Goal: Navigation & Orientation: Find specific page/section

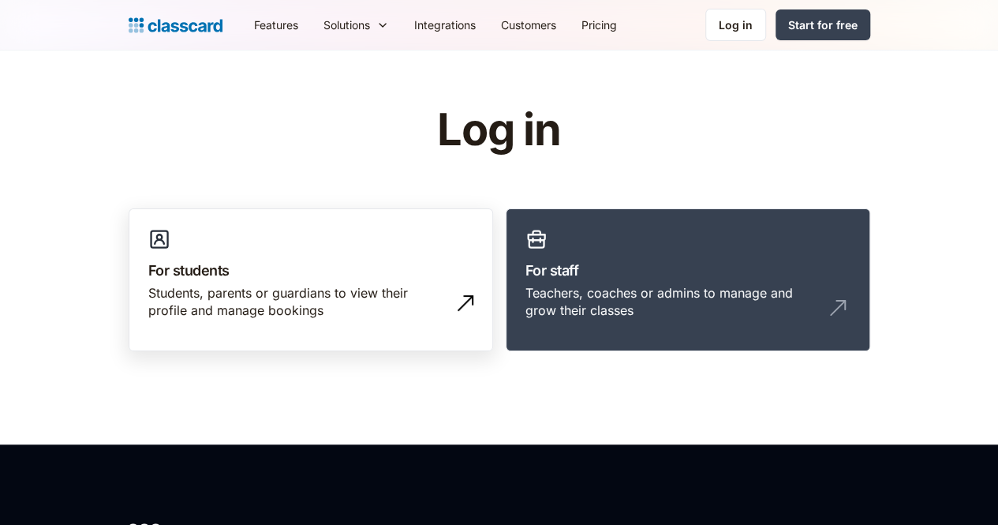
click at [262, 273] on h3 "For students" at bounding box center [310, 270] width 325 height 21
click at [257, 316] on div "Students, parents or guardians to view their profile and manage bookings" at bounding box center [295, 302] width 294 height 36
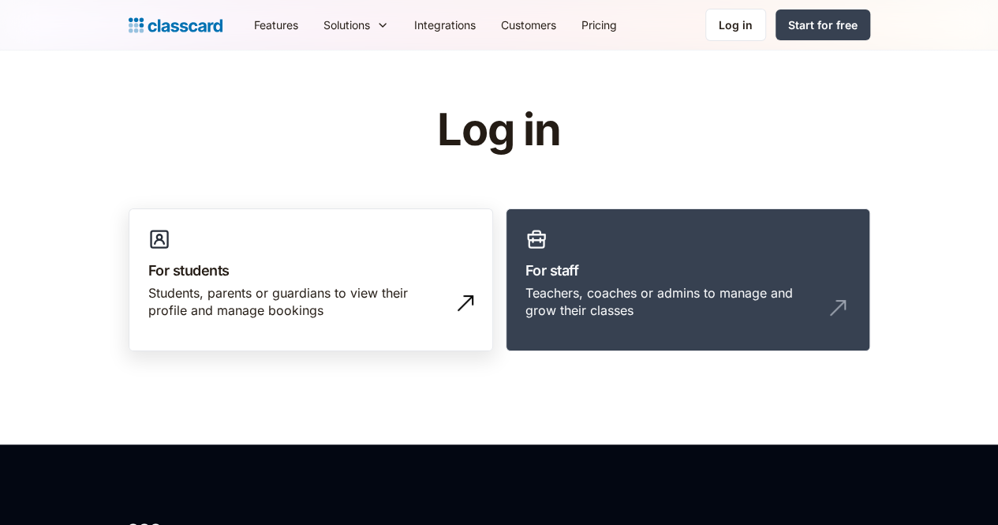
click at [257, 316] on div "Students, parents or guardians to view their profile and manage bookings" at bounding box center [295, 302] width 294 height 36
